Goal: Find specific page/section: Find specific page/section

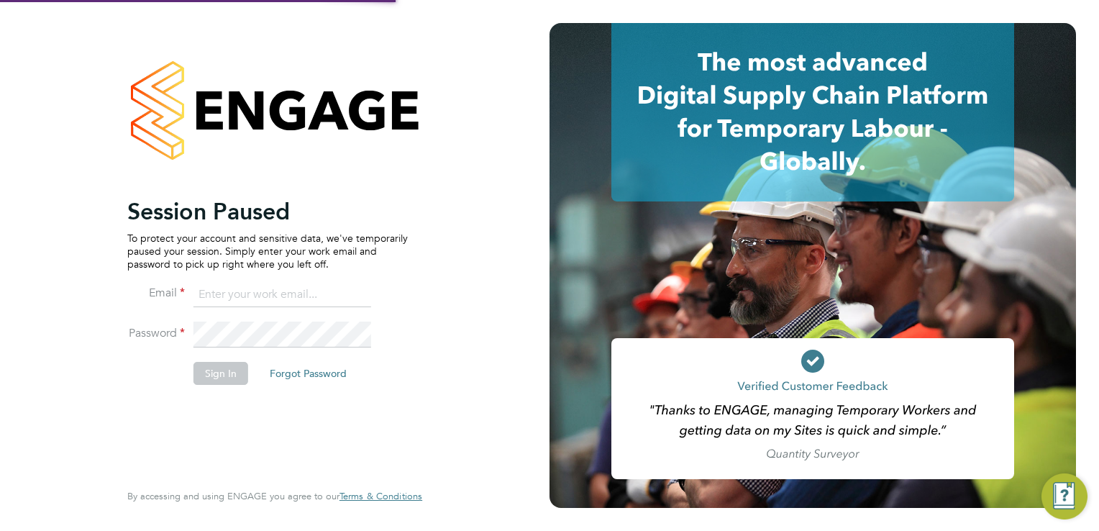
type input "josh.wakefield@buildrec.com"
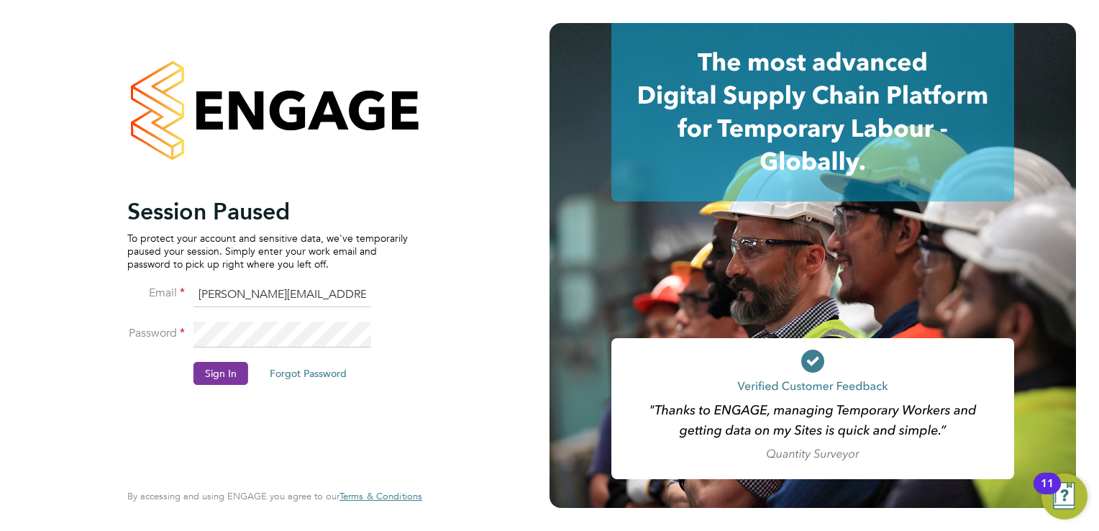
click at [229, 368] on button "Sign In" at bounding box center [221, 373] width 55 height 23
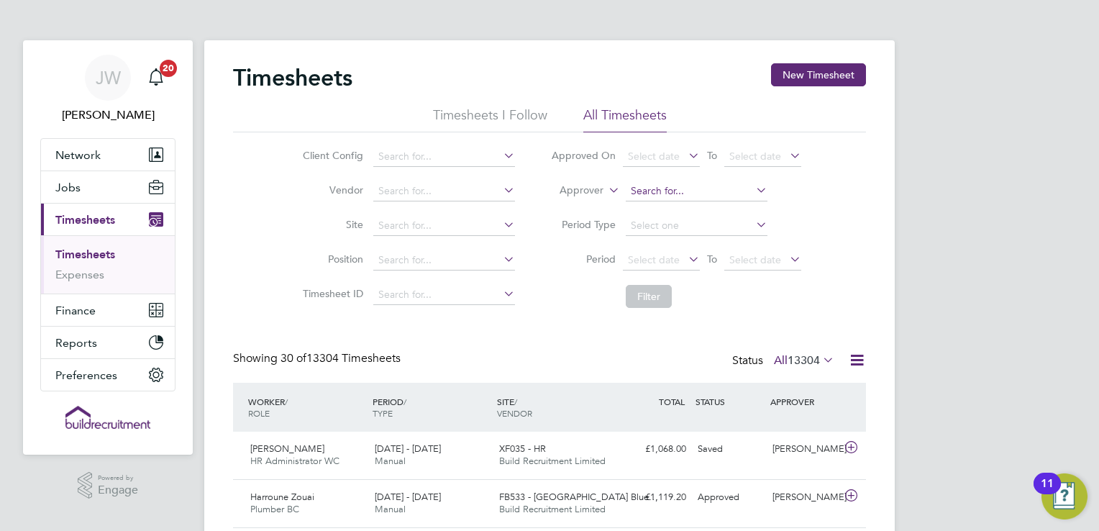
click at [725, 191] on input at bounding box center [697, 191] width 142 height 20
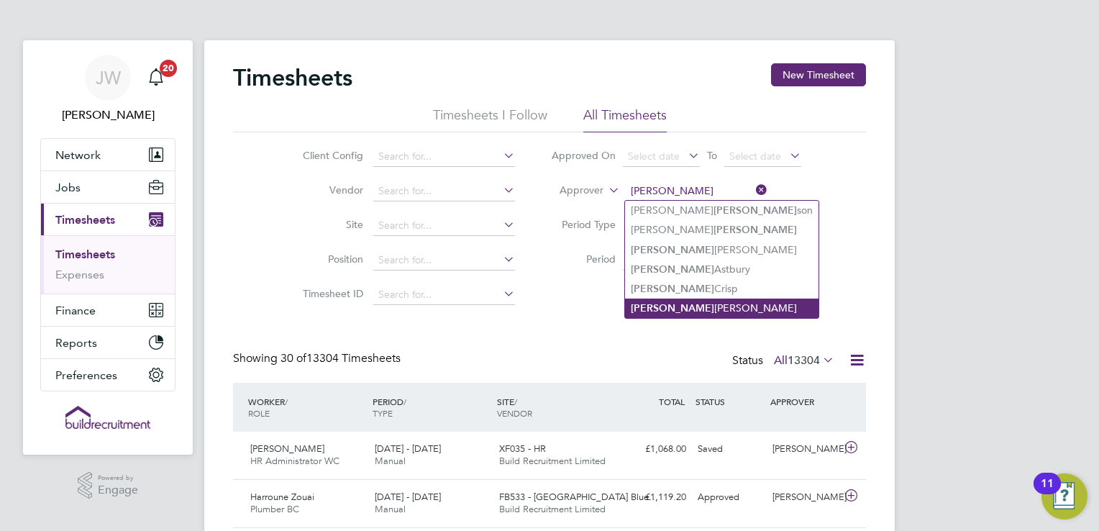
click at [679, 301] on li "[PERSON_NAME]" at bounding box center [722, 308] width 194 height 19
type input "[PERSON_NAME]"
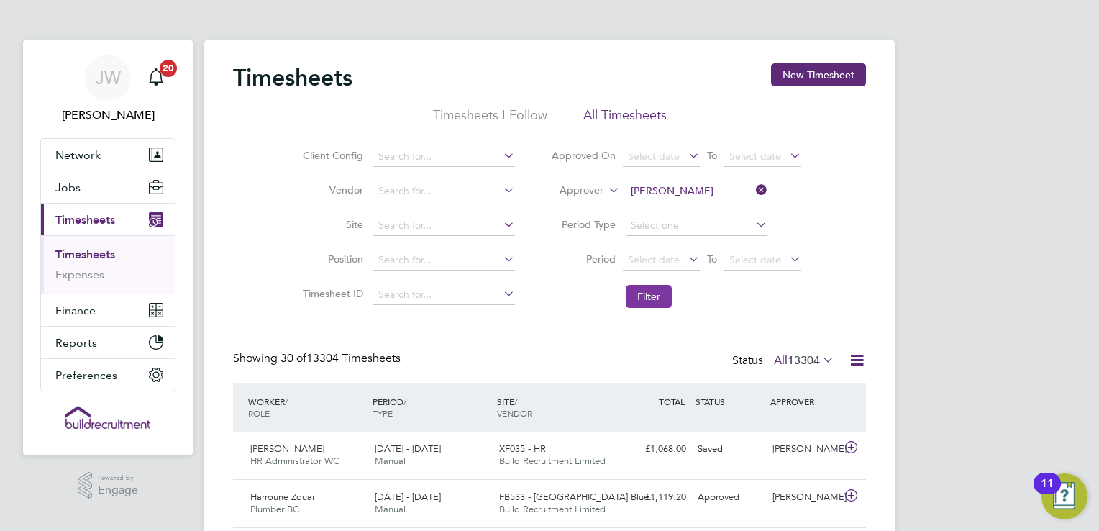
click at [653, 296] on button "Filter" at bounding box center [649, 296] width 46 height 23
click at [753, 188] on icon at bounding box center [753, 190] width 0 height 20
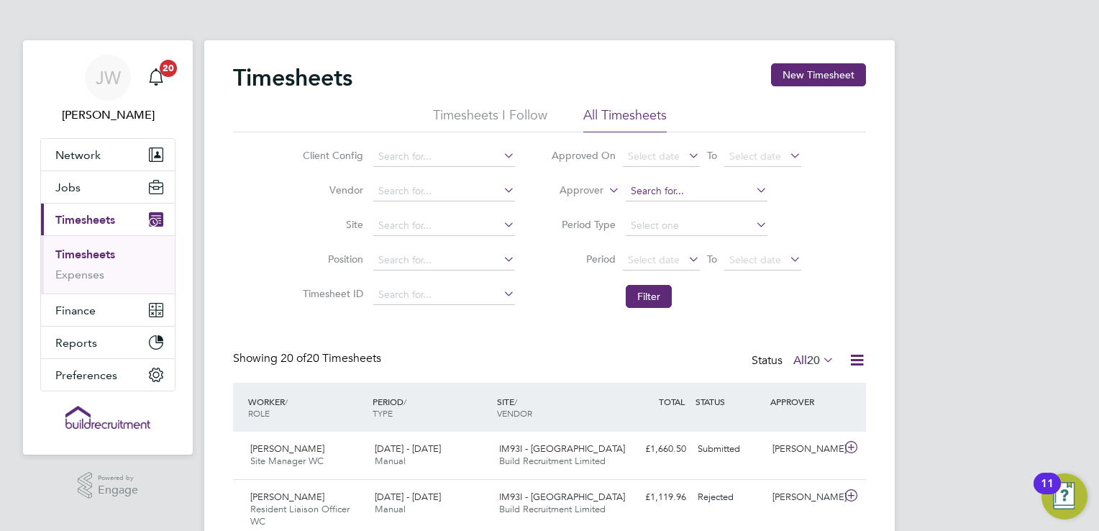
click at [709, 188] on input at bounding box center [697, 191] width 142 height 20
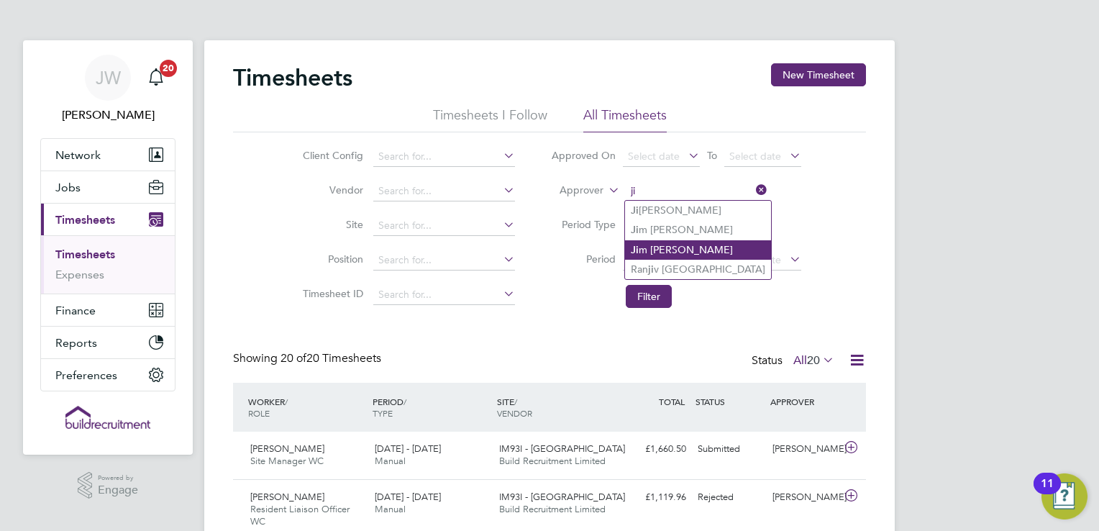
click at [679, 253] on li "[PERSON_NAME]" at bounding box center [698, 249] width 146 height 19
type input "[PERSON_NAME]"
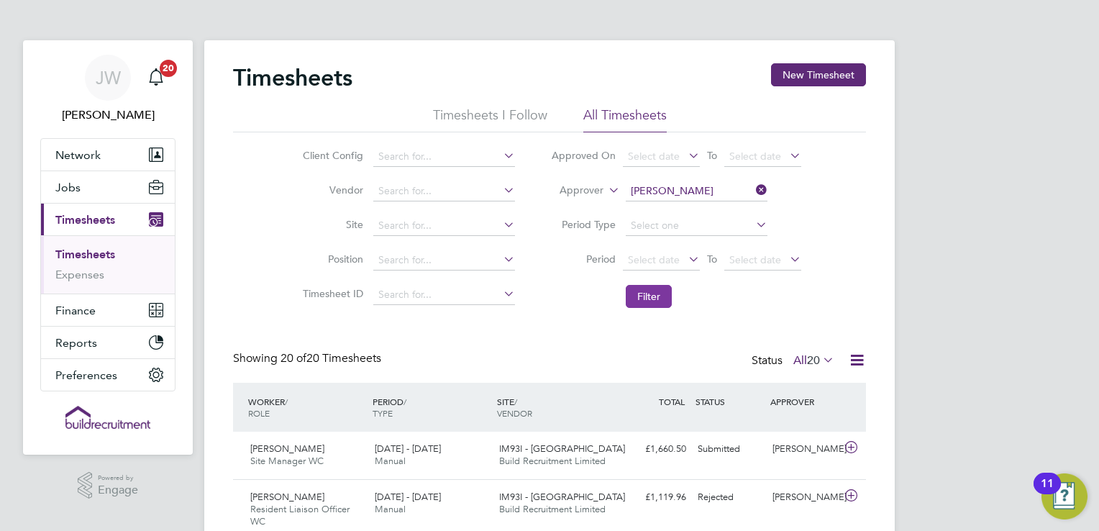
click at [653, 292] on button "Filter" at bounding box center [649, 296] width 46 height 23
click at [587, 453] on span "851020 - Reading PFI" at bounding box center [543, 448] width 88 height 12
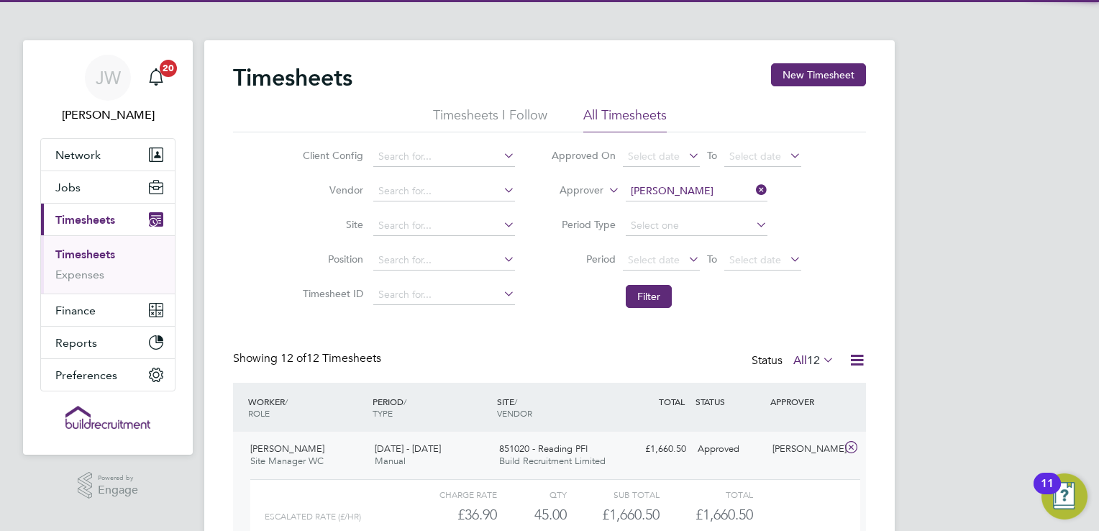
click at [587, 453] on span "851020 - Reading PFI" at bounding box center [543, 448] width 88 height 12
